Goal: Information Seeking & Learning: Learn about a topic

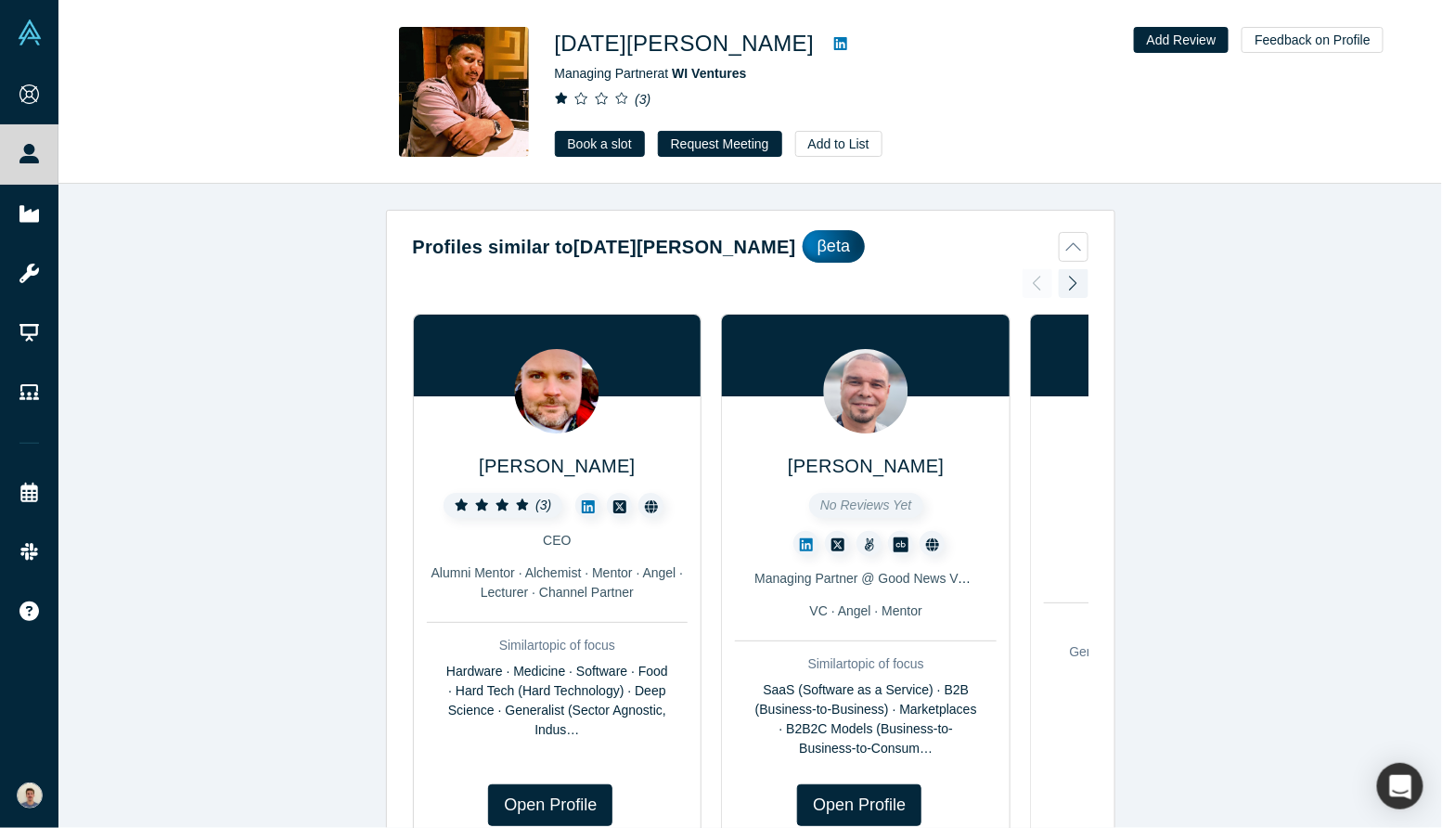
click at [834, 46] on icon at bounding box center [840, 43] width 13 height 13
click at [710, 73] on span "WI Ventures" at bounding box center [709, 73] width 74 height 15
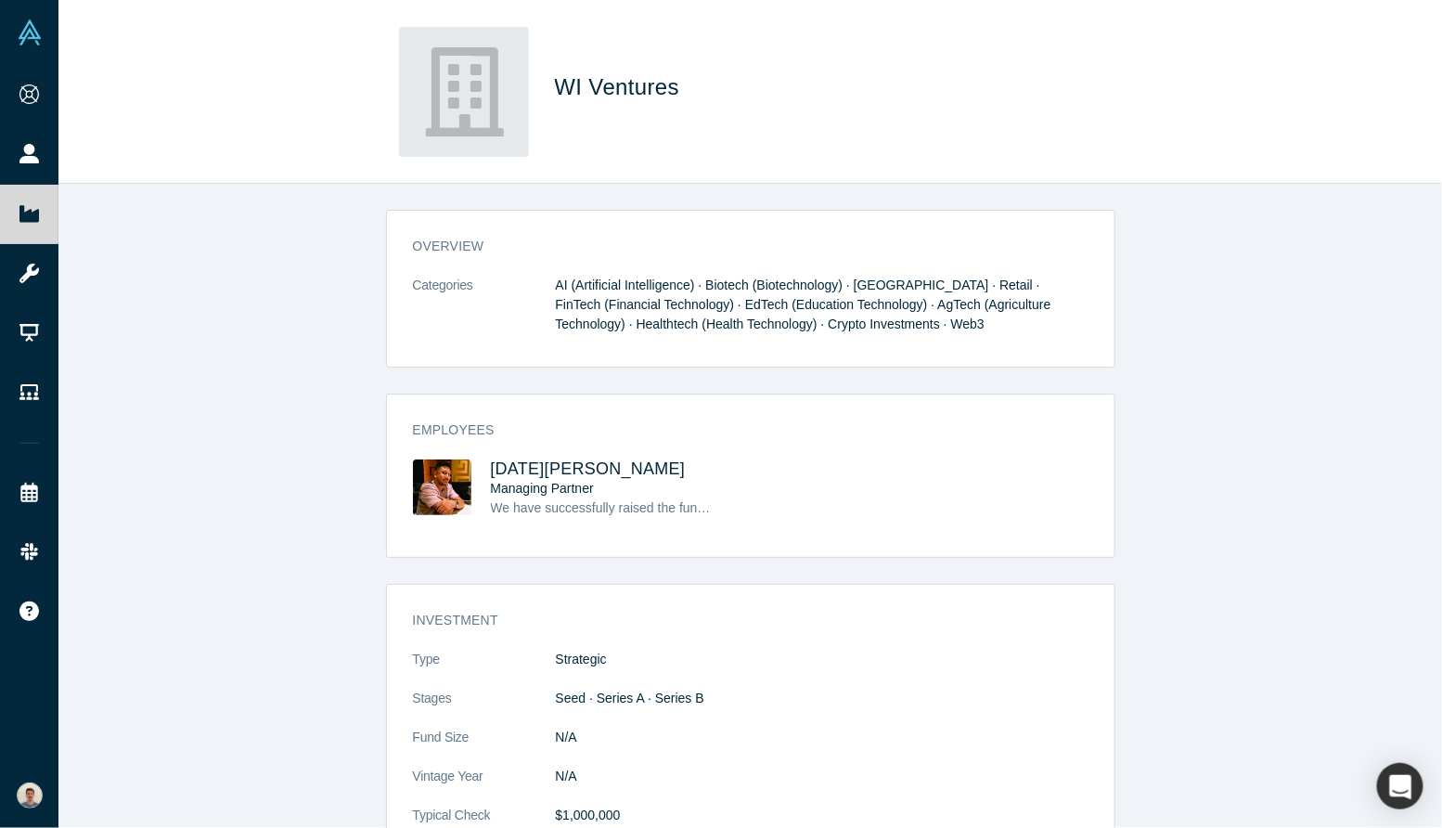
click at [648, 91] on span "WI Ventures" at bounding box center [621, 86] width 132 height 25
copy div "WI Ventures"
click at [550, 393] on div "Employees [DATE][PERSON_NAME] Managing Partner We have successfully raised the …" at bounding box center [750, 475] width 729 height 164
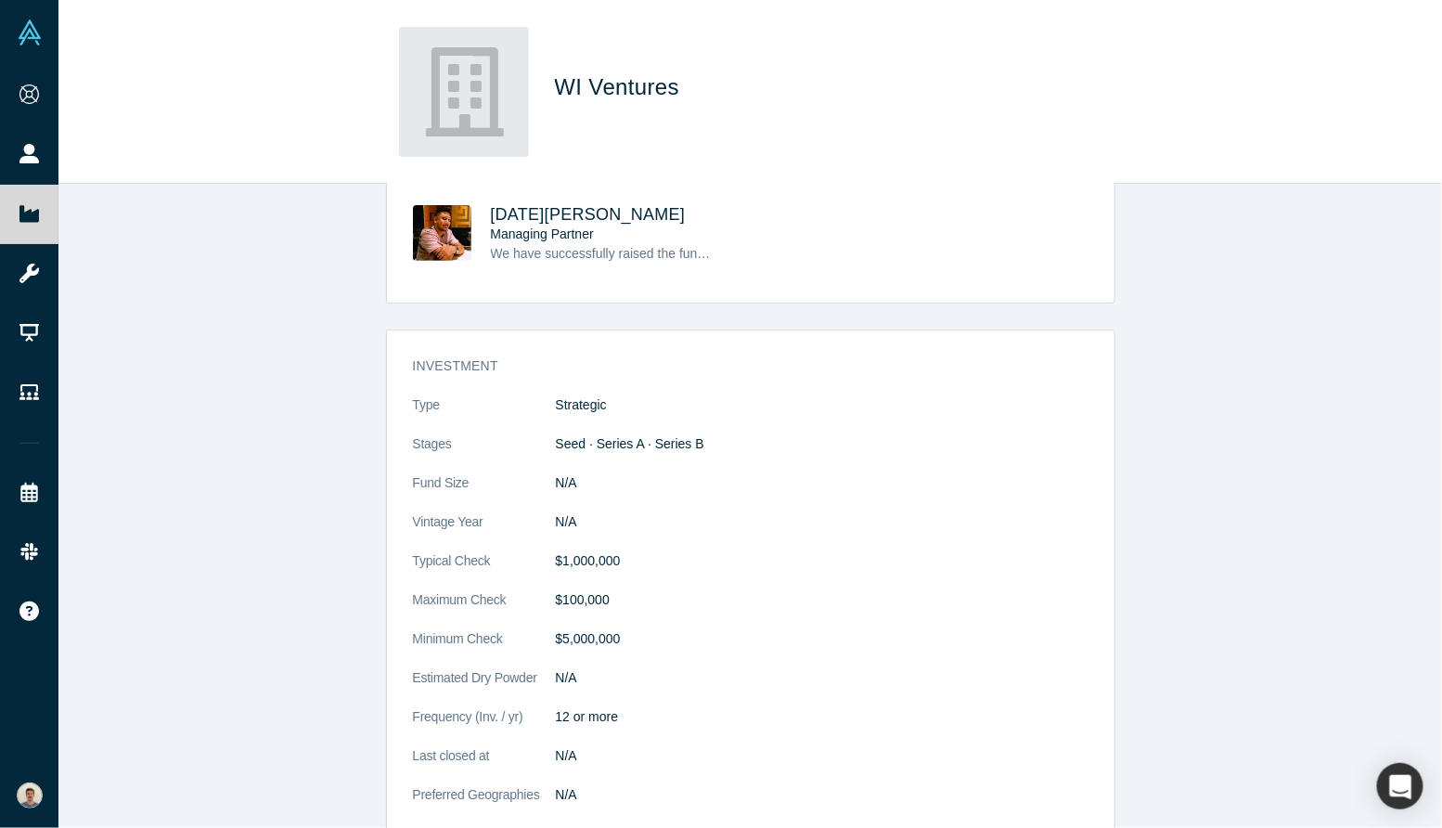
scroll to position [498, 0]
